Goal: Navigation & Orientation: Find specific page/section

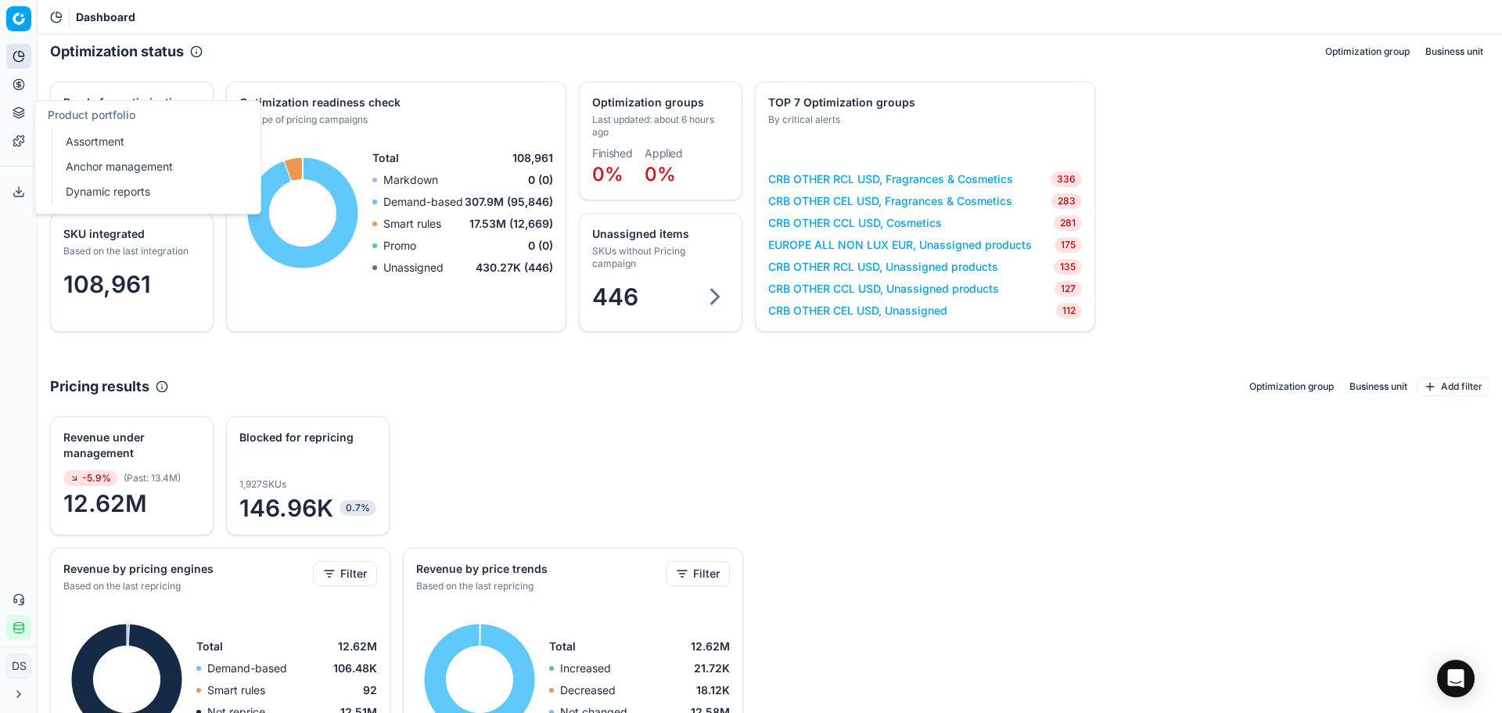
click at [18, 83] on icon at bounding box center [18, 84] width 4 height 4
click at [94, 110] on link "Optimization groups" at bounding box center [150, 113] width 182 height 22
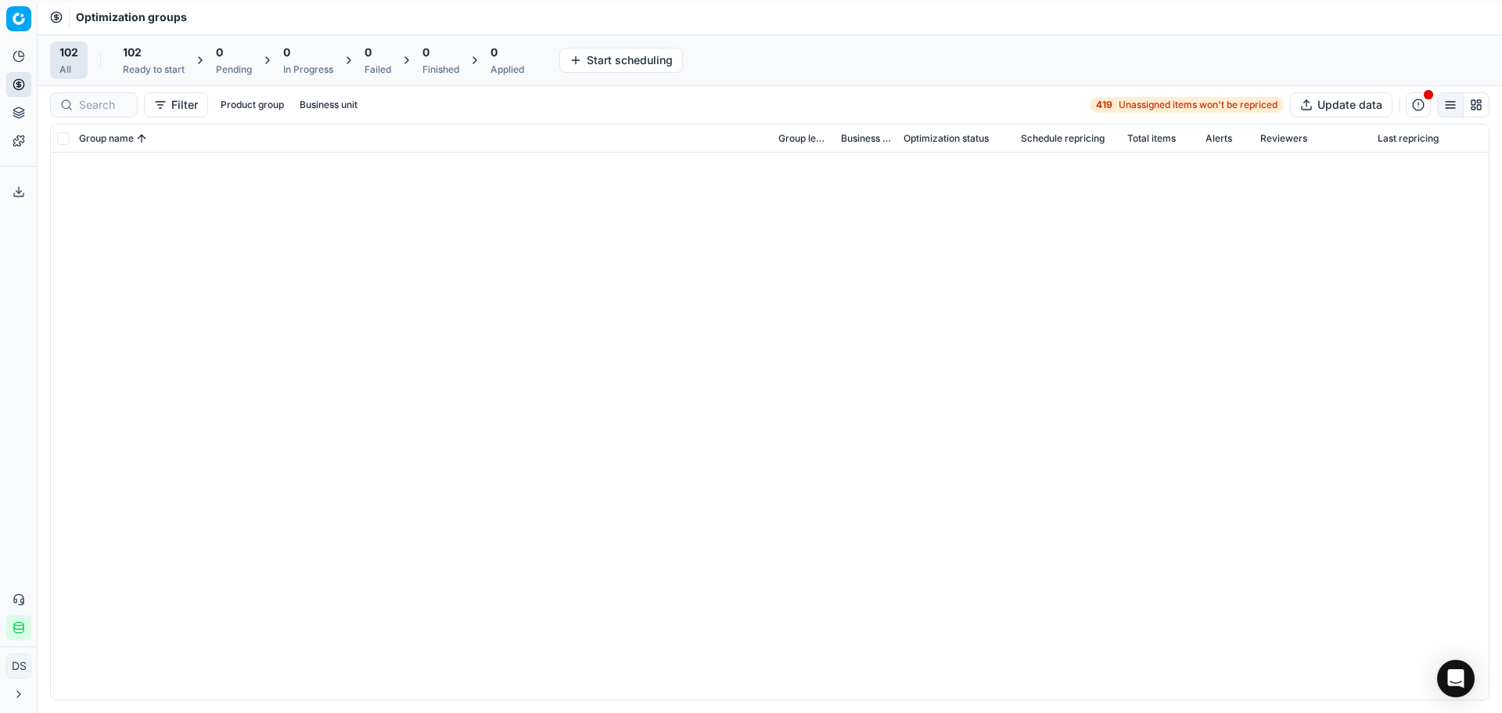
scroll to position [1095, 0]
